Goal: Task Accomplishment & Management: Manage account settings

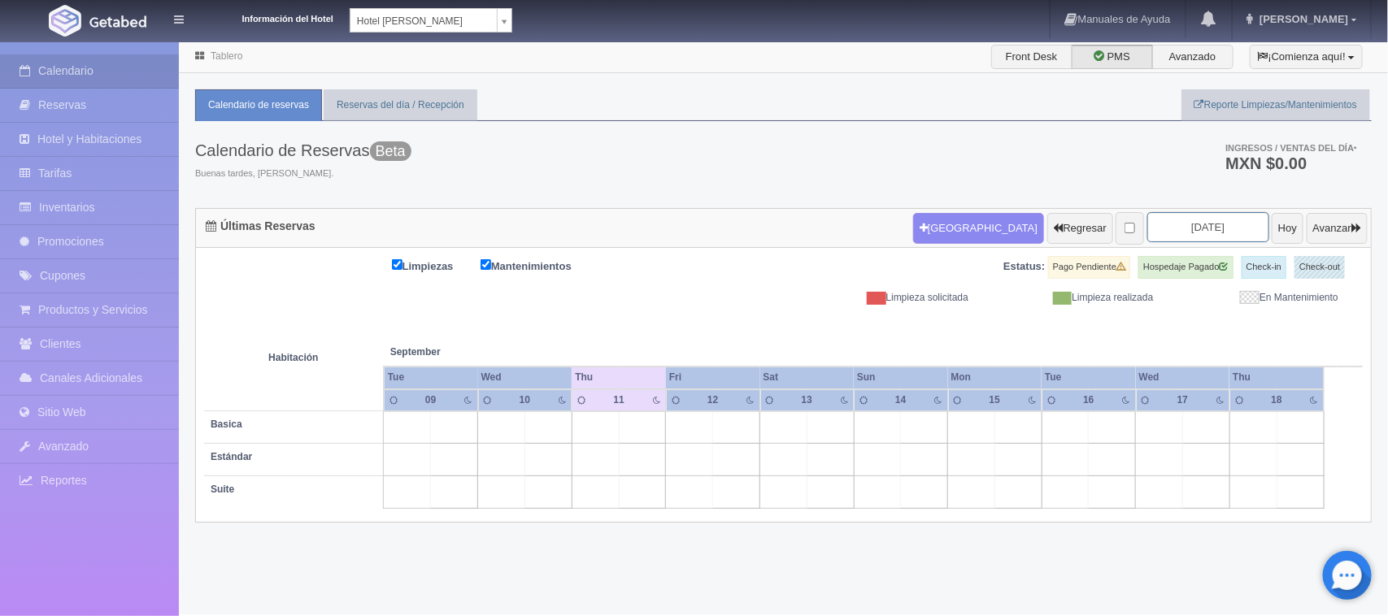
click at [1208, 230] on input "2025-09-11" at bounding box center [1208, 227] width 122 height 30
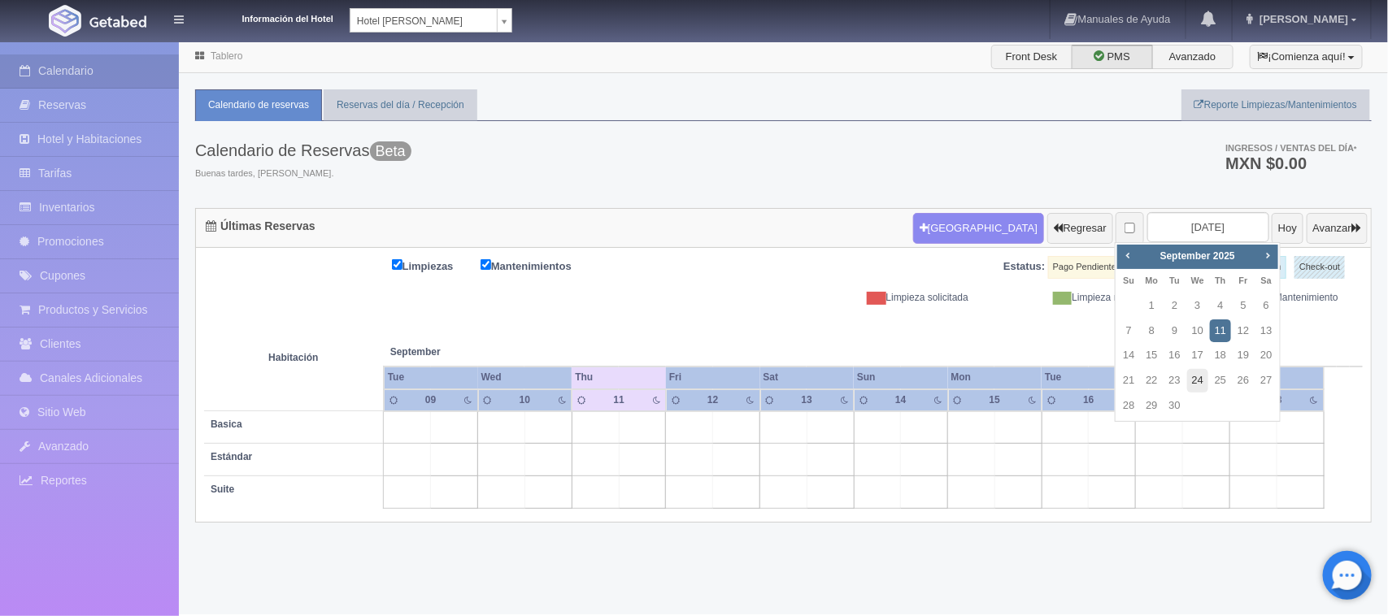
click at [1189, 376] on link "24" at bounding box center [1197, 381] width 21 height 24
type input "[DATE]"
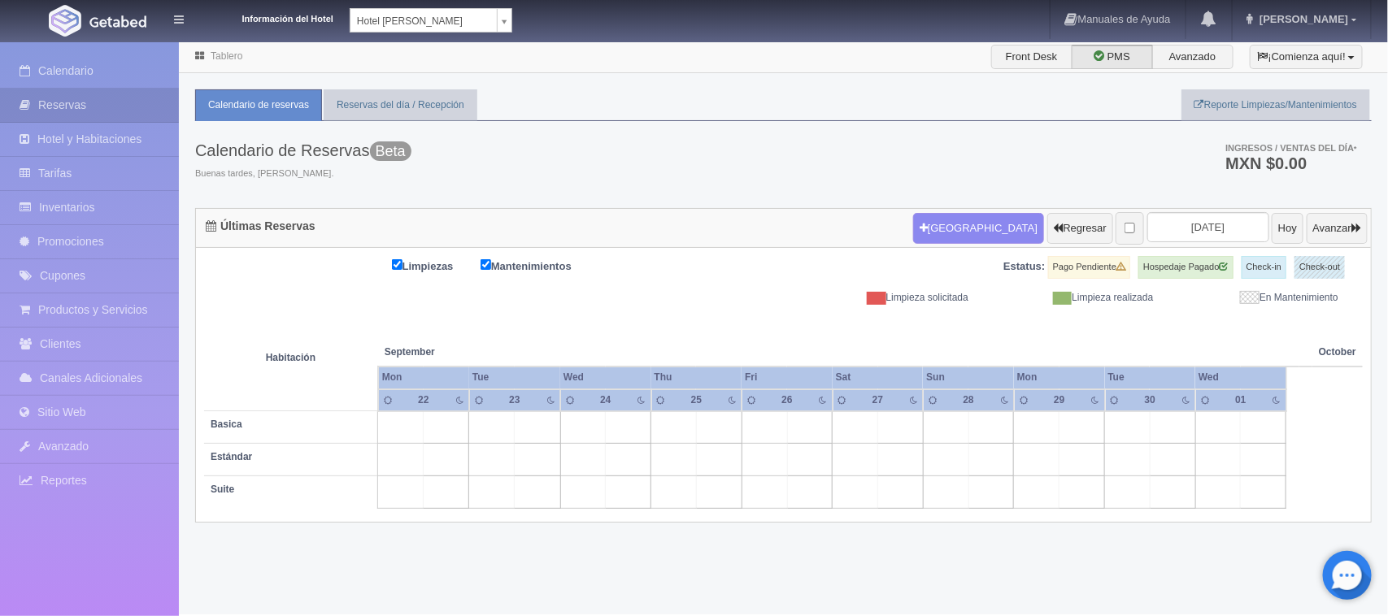
click at [590, 424] on td at bounding box center [583, 427] width 46 height 33
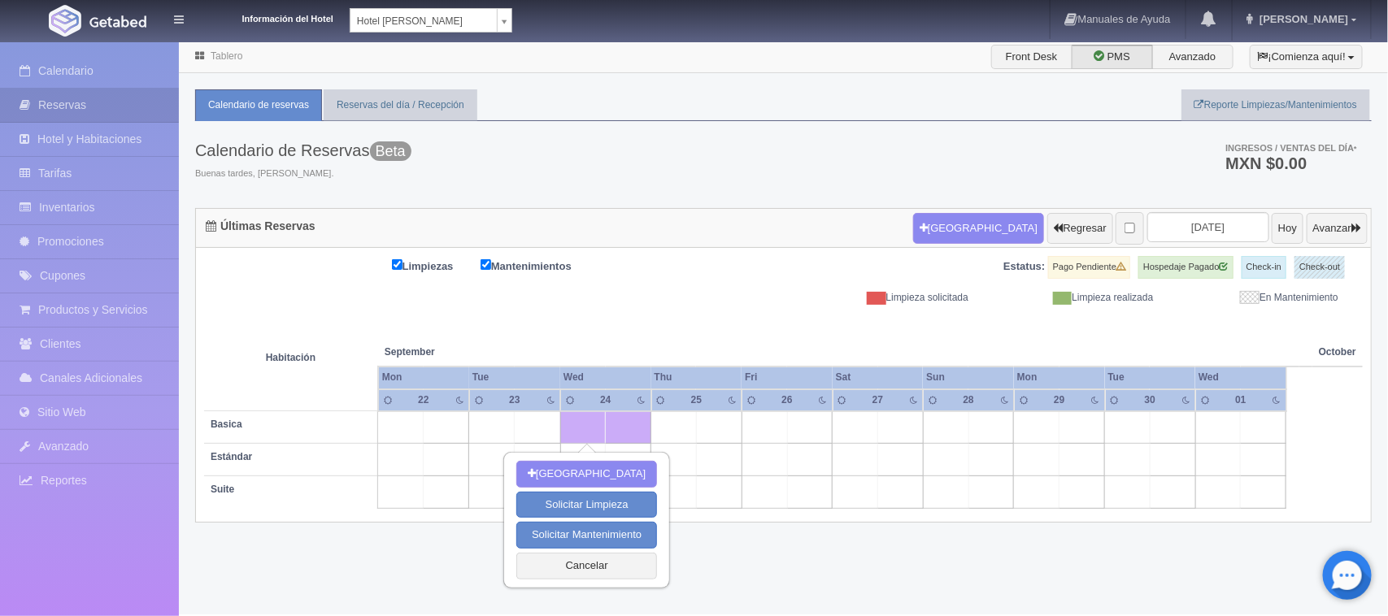
click at [709, 432] on td at bounding box center [719, 427] width 46 height 33
click at [803, 428] on td at bounding box center [810, 427] width 46 height 33
click at [886, 427] on td at bounding box center [901, 427] width 46 height 33
click at [749, 322] on th at bounding box center [764, 336] width 136 height 62
click at [588, 436] on td at bounding box center [583, 427] width 46 height 33
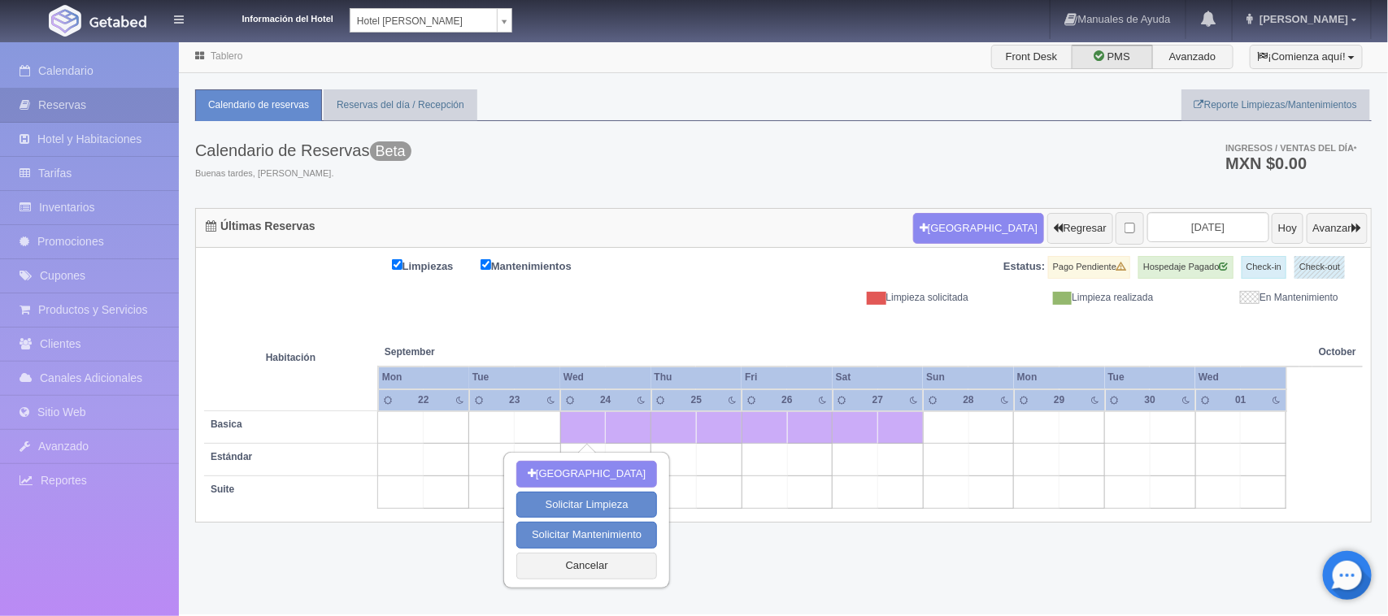
click at [628, 431] on td at bounding box center [629, 427] width 46 height 33
click at [627, 428] on td at bounding box center [629, 427] width 46 height 33
click at [697, 293] on div "Limpiezas Mantenimientos Estatus: Pago Pendiente Hospedaje Pagado Check-in Chec…" at bounding box center [783, 280] width 1158 height 49
click at [622, 567] on button "Cancelar" at bounding box center [586, 566] width 141 height 27
